Goal: Task Accomplishment & Management: Manage account settings

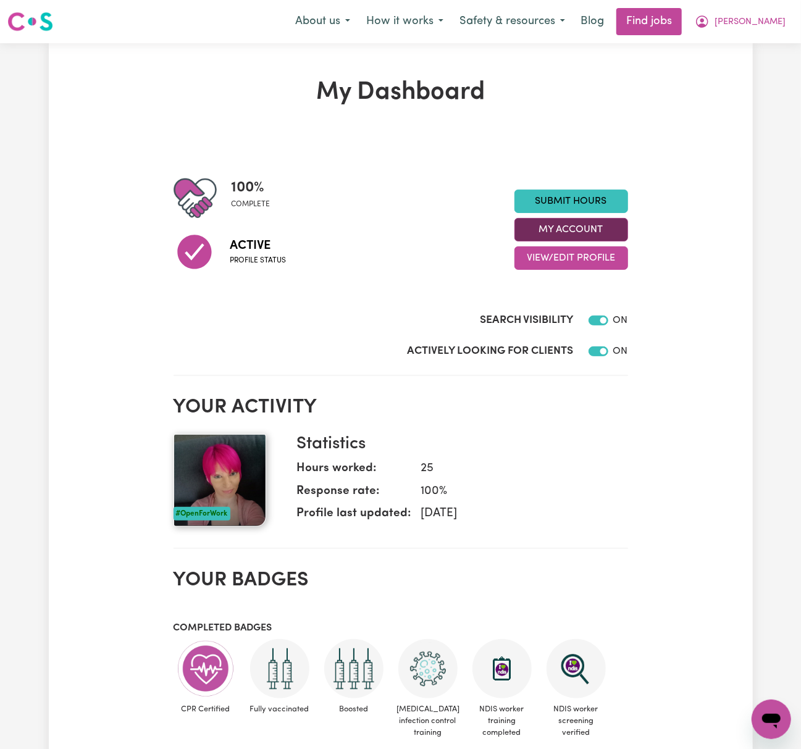
click at [623, 225] on button "My Account" at bounding box center [571, 229] width 114 height 23
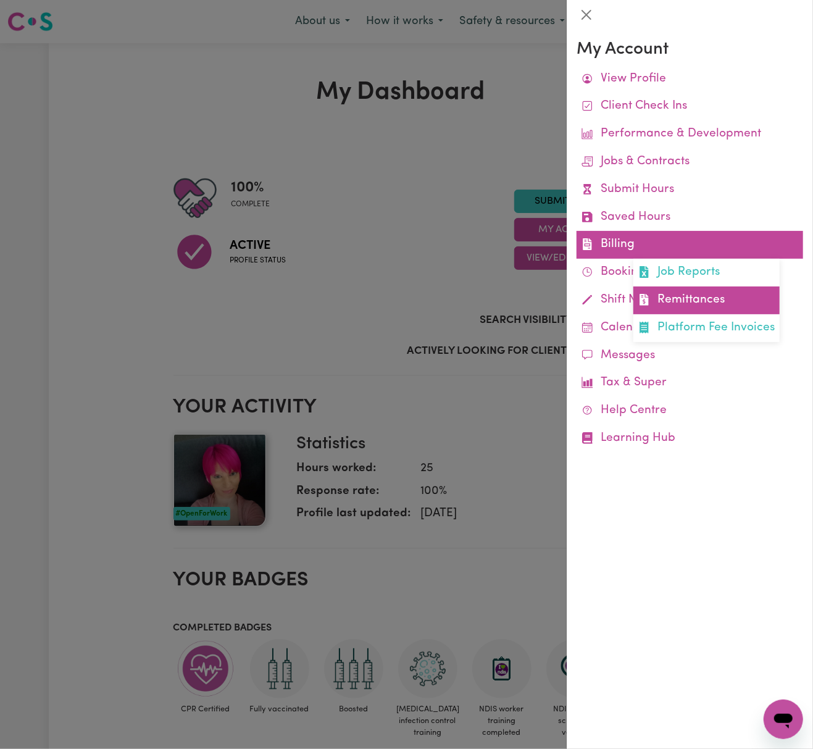
click at [695, 301] on link "Remittances" at bounding box center [707, 301] width 146 height 28
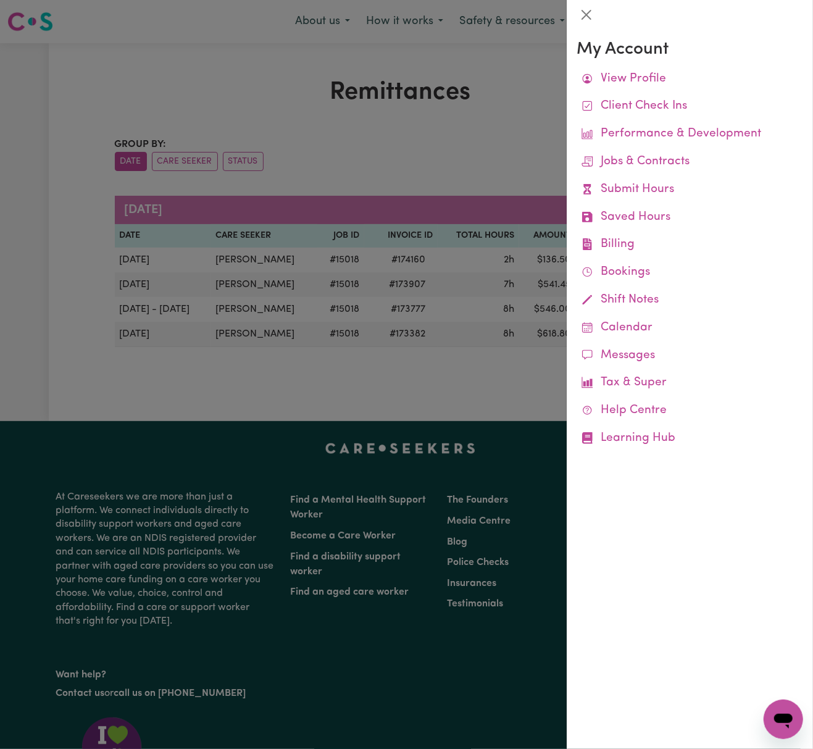
click at [393, 392] on div at bounding box center [406, 374] width 813 height 749
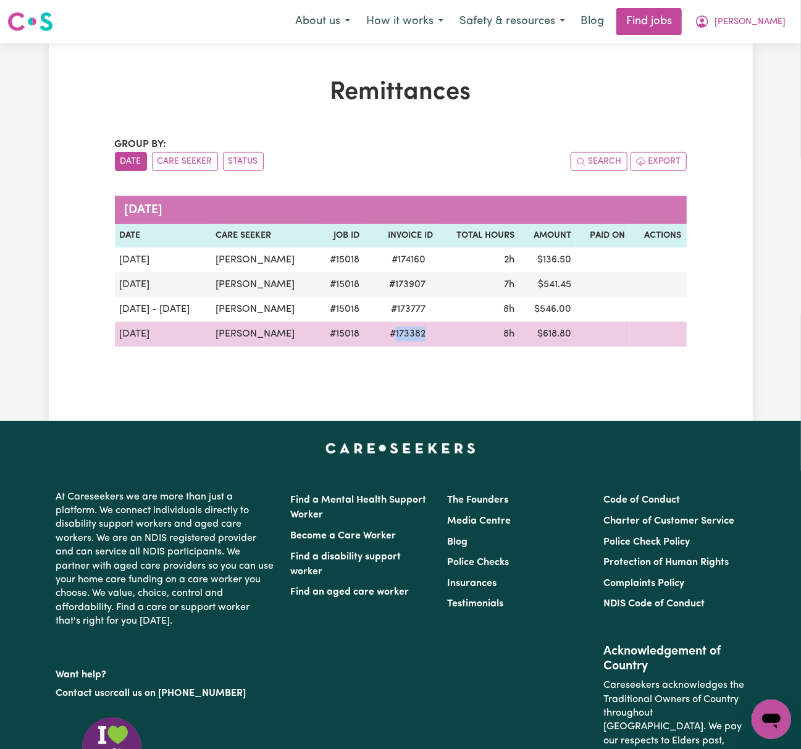
drag, startPoint x: 381, startPoint y: 334, endPoint x: 379, endPoint y: 326, distance: 7.8
click at [428, 332] on tr "[DATE][STREET_ADDRESS][PERSON_NAME] 8h $ 618.80" at bounding box center [401, 334] width 572 height 25
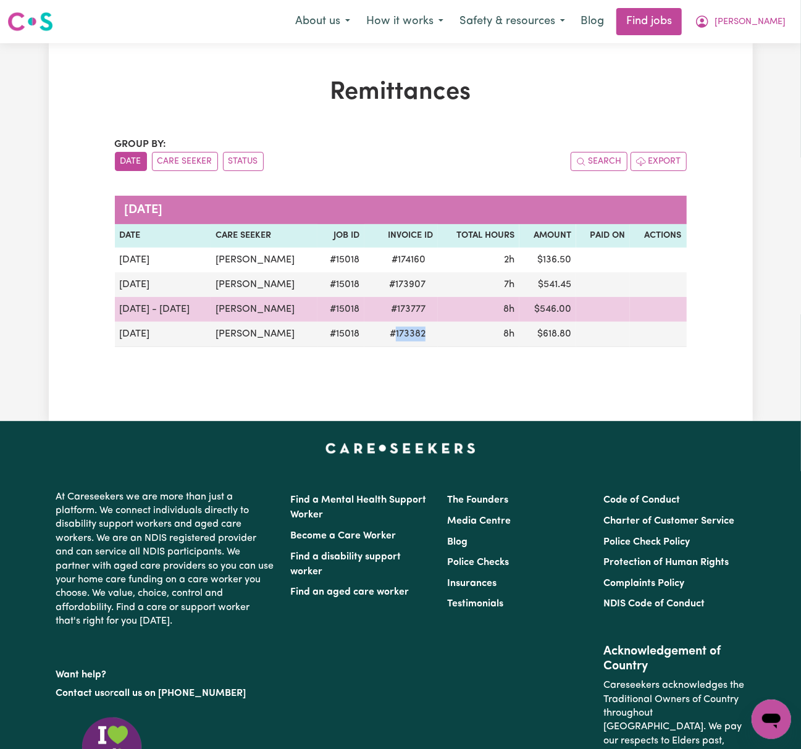
copy span "173382"
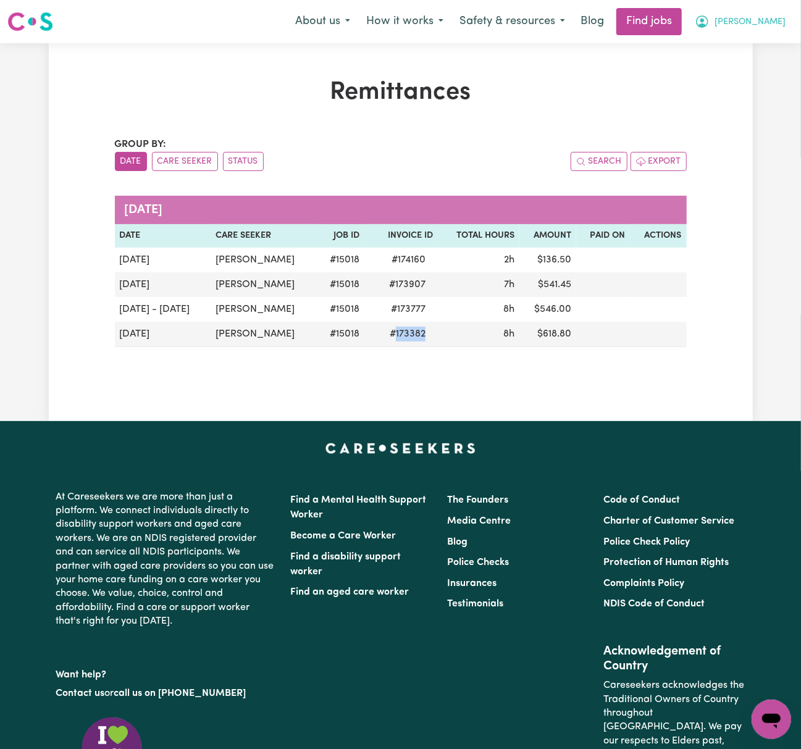
click at [774, 20] on span "[PERSON_NAME]" at bounding box center [750, 22] width 71 height 14
click at [774, 90] on link "Logout" at bounding box center [744, 94] width 98 height 23
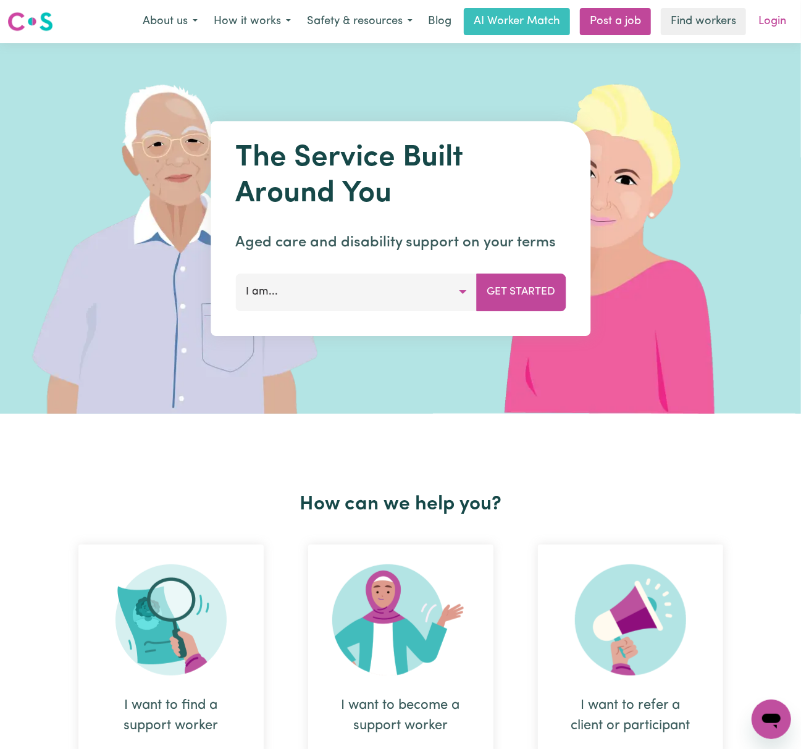
click at [781, 15] on link "Login" at bounding box center [772, 21] width 43 height 27
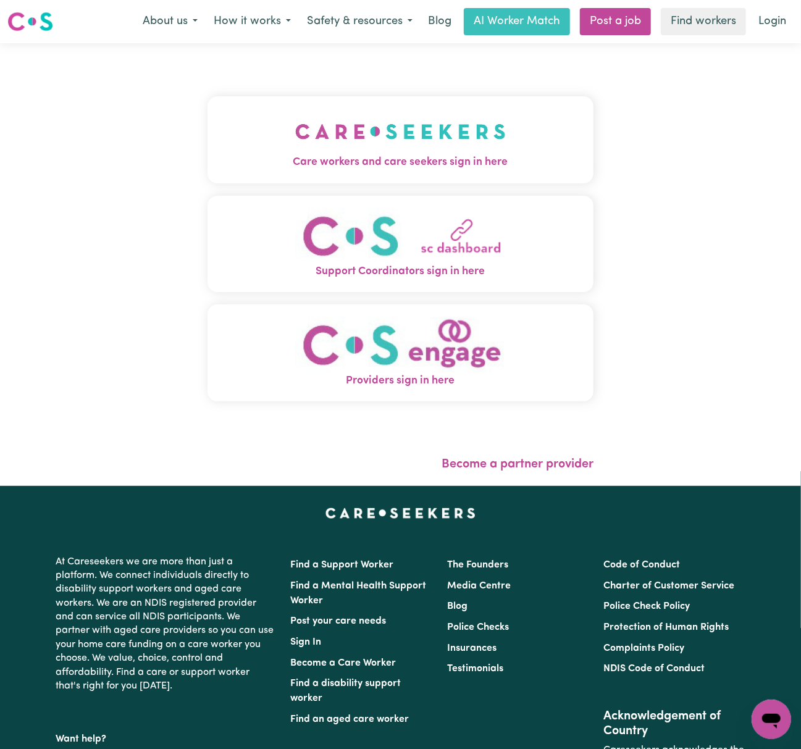
click at [371, 169] on span "Care workers and care seekers sign in here" at bounding box center [401, 162] width 386 height 16
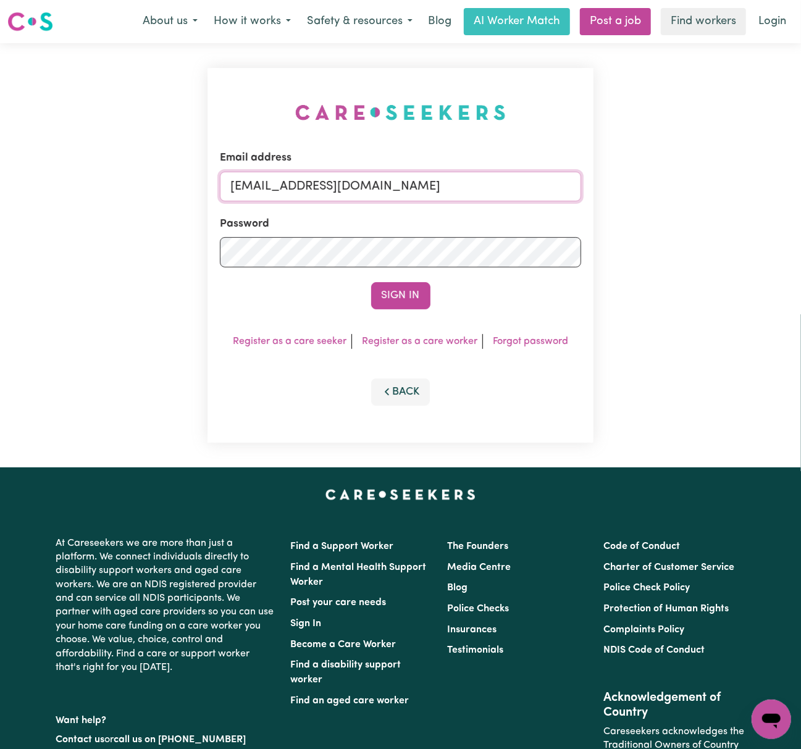
click at [272, 187] on input "[EMAIL_ADDRESS][DOMAIN_NAME]" at bounding box center [400, 187] width 361 height 30
drag, startPoint x: 297, startPoint y: 183, endPoint x: 618, endPoint y: 188, distance: 320.6
click at [618, 188] on div "Email address [EMAIL_ADDRESS][DOMAIN_NAME] Password Sign In Register as a care …" at bounding box center [400, 255] width 801 height 424
type input "superuser~[PERSON_NAME][EMAIL_ADDRESS][DOMAIN_NAME]"
click at [371, 282] on button "Sign In" at bounding box center [400, 295] width 59 height 27
